Goal: Task Accomplishment & Management: Manage account settings

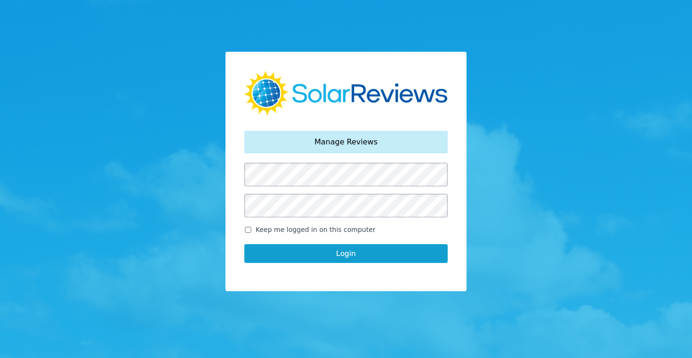
click at [249, 229] on input "Keep me logged in on this computer" at bounding box center [248, 230] width 8 height 6
checkbox input "true"
click at [349, 254] on button "Login" at bounding box center [345, 253] width 203 height 19
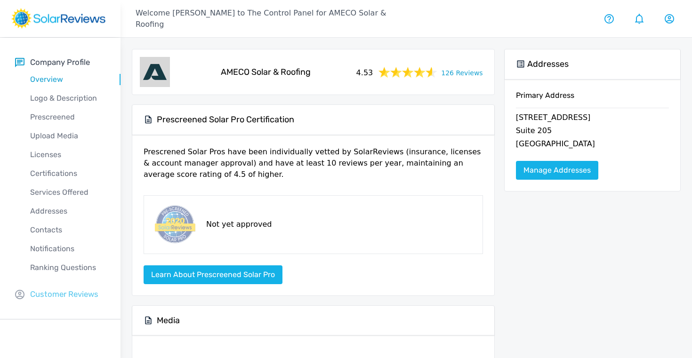
click at [62, 296] on p "Customer Reviews" at bounding box center [64, 295] width 68 height 12
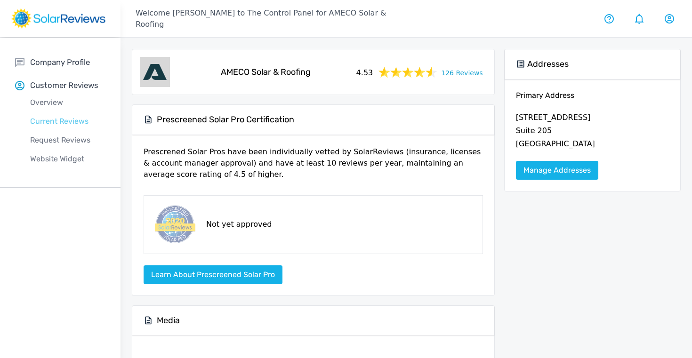
click at [54, 120] on p "Current Reviews" at bounding box center [67, 121] width 105 height 11
